Goal: Navigation & Orientation: Find specific page/section

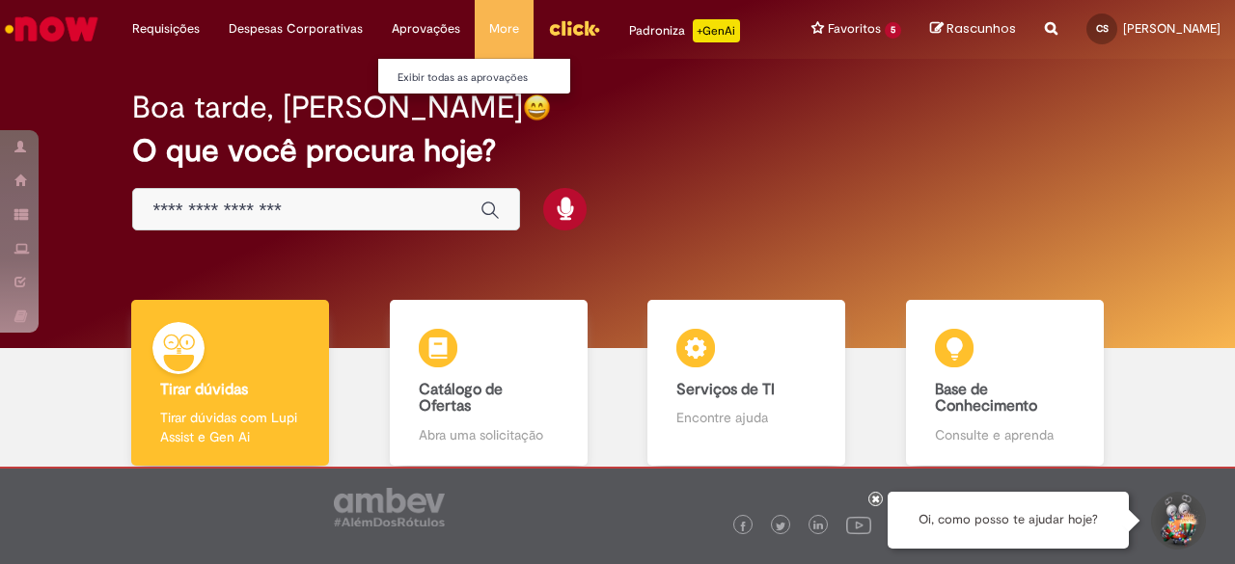
click at [418, 26] on li "Aprovações Exibir todas as aprovações" at bounding box center [425, 29] width 97 height 58
click at [409, 80] on link "Exibir todas as aprovações" at bounding box center [484, 78] width 212 height 21
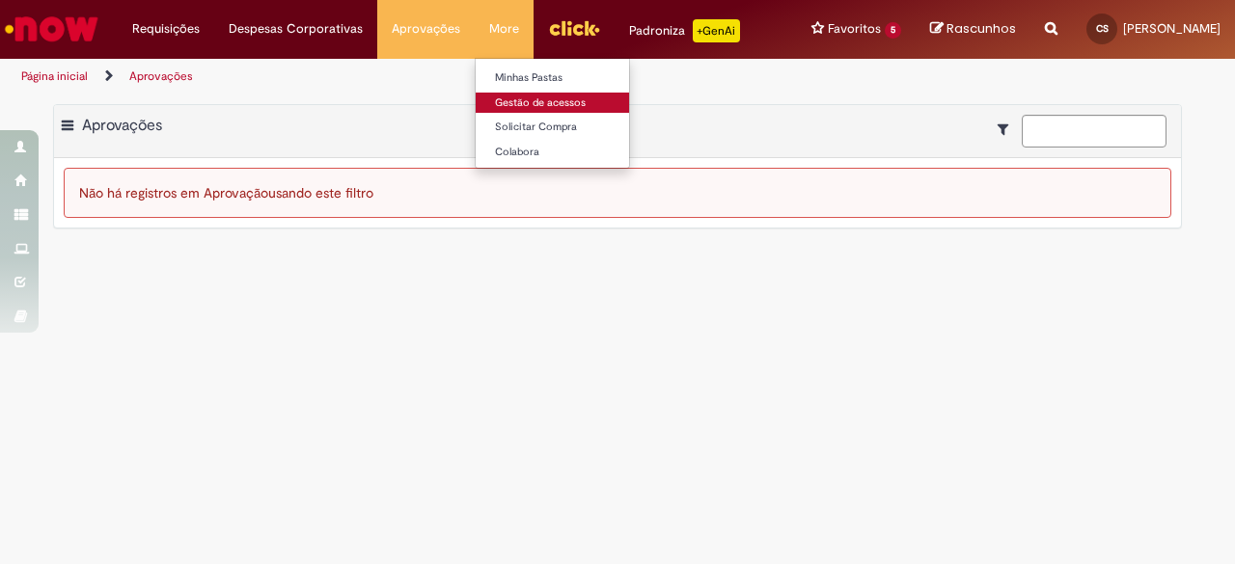
click at [517, 106] on link "Gestão de acessos" at bounding box center [582, 103] width 212 height 21
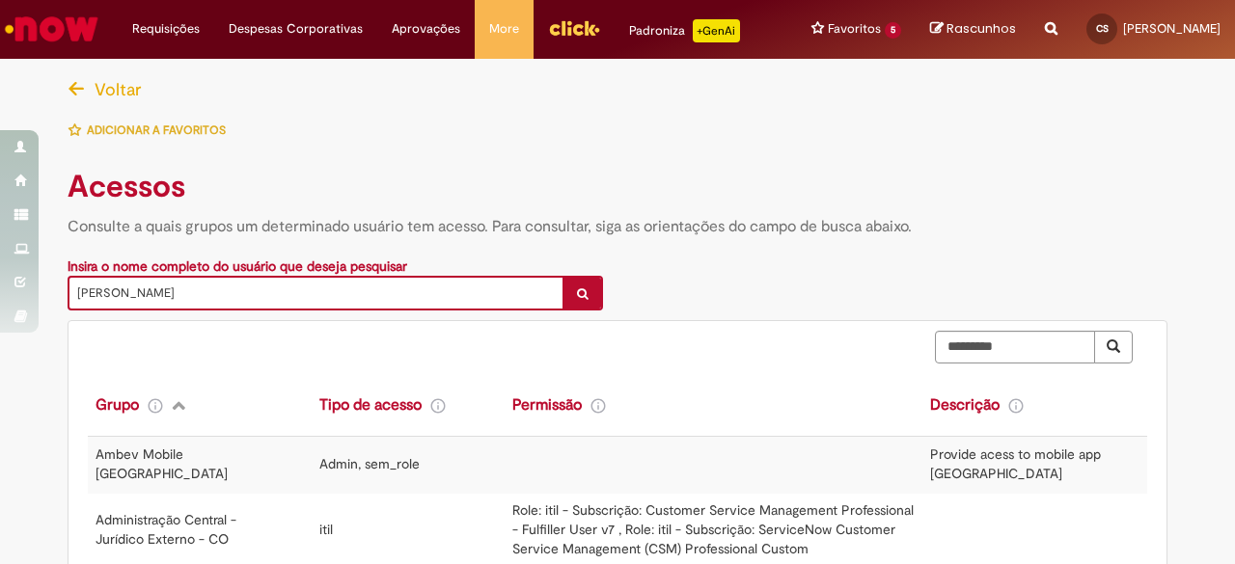
click at [79, 32] on img "Ir para a Homepage" at bounding box center [51, 29] width 99 height 39
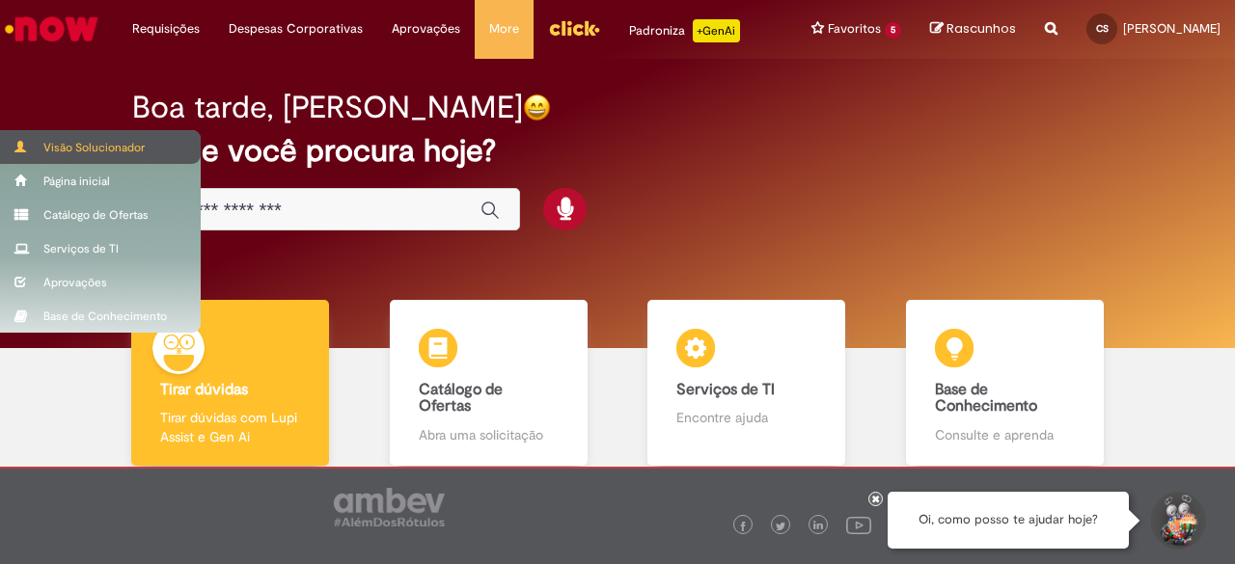
click at [115, 146] on div "Visão Solucionador" at bounding box center [100, 147] width 201 height 34
